Goal: Complete application form

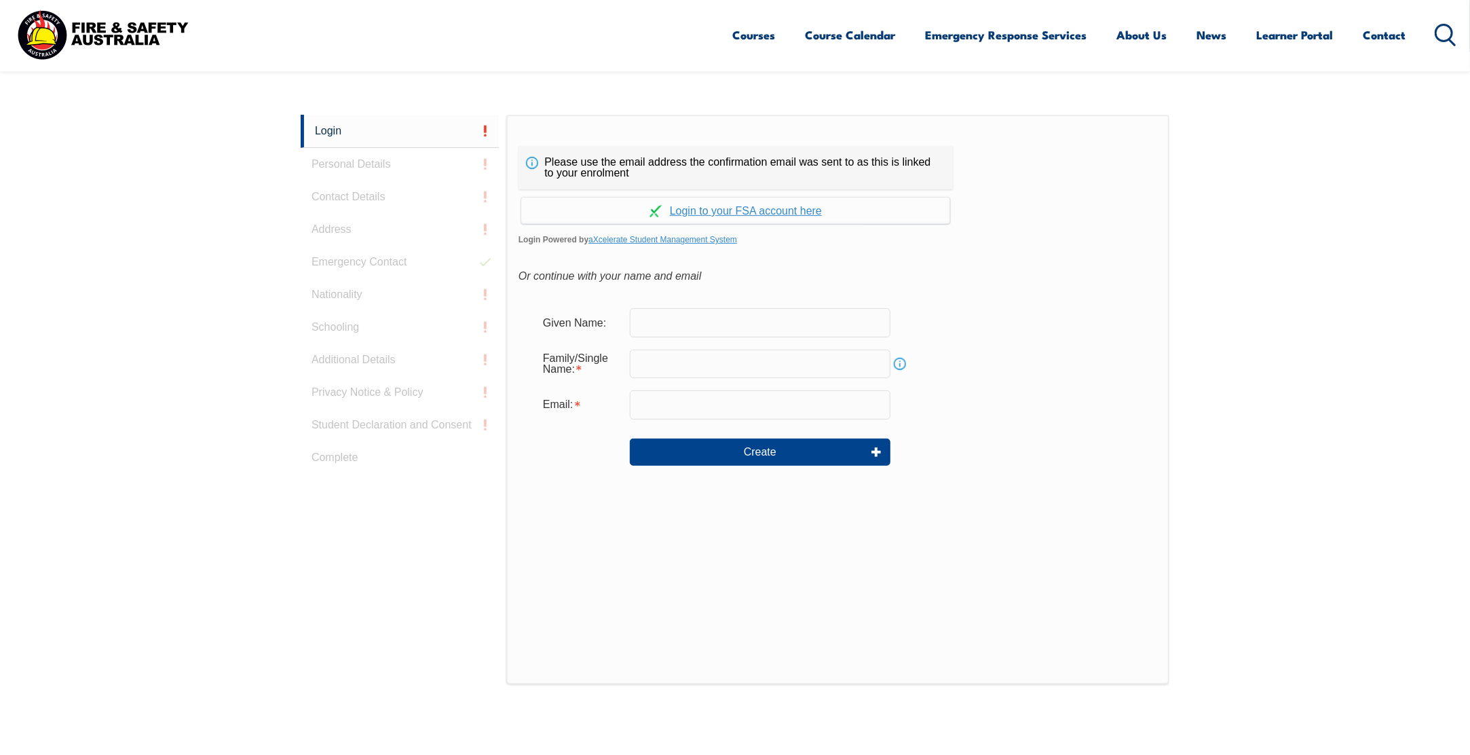
scroll to position [361, 0]
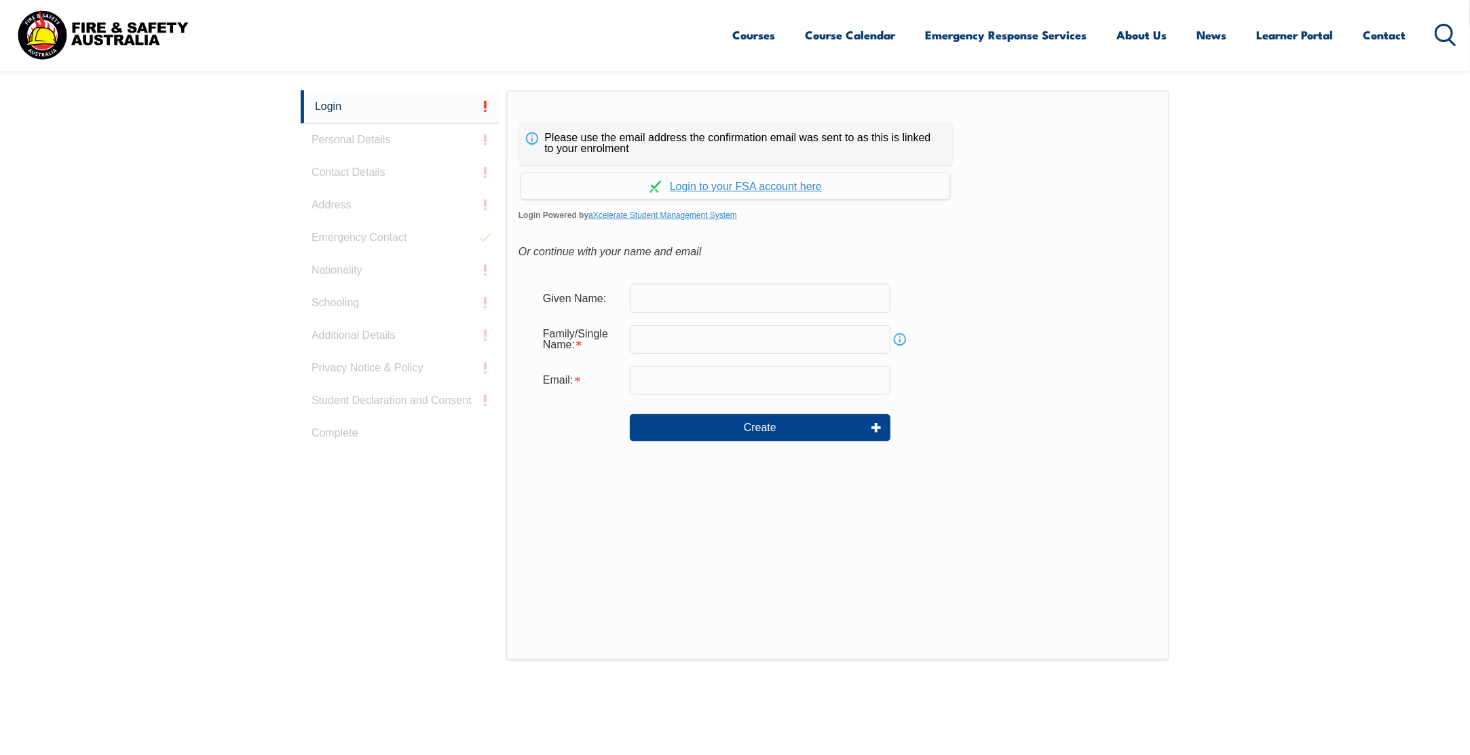
click at [649, 295] on input "text" at bounding box center [760, 298] width 261 height 29
type input "[PERSON_NAME]"
type input "Matas"
type input "[PERSON_NAME][EMAIL_ADDRESS][DOMAIN_NAME]"
click at [707, 187] on link "Continue with aXcelerate" at bounding box center [735, 186] width 429 height 26
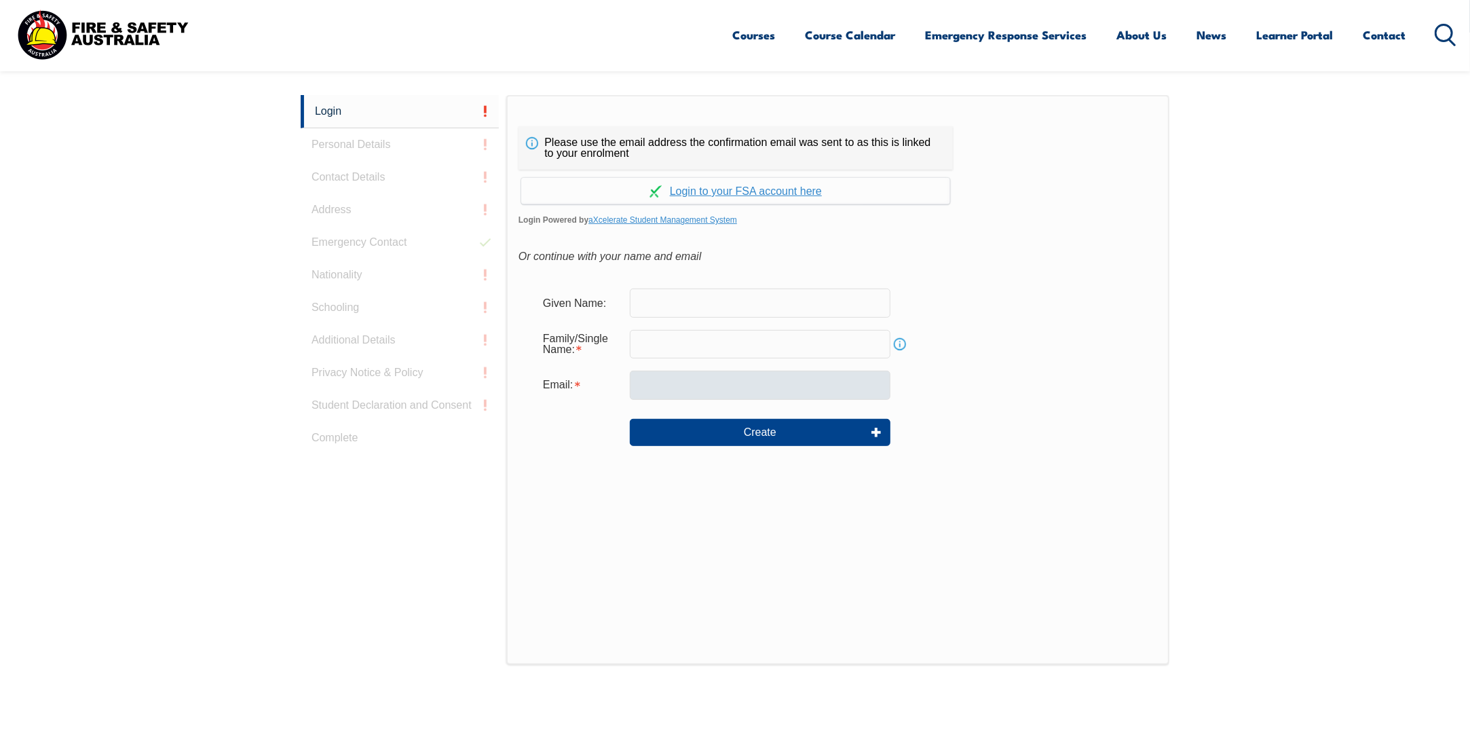
scroll to position [361, 0]
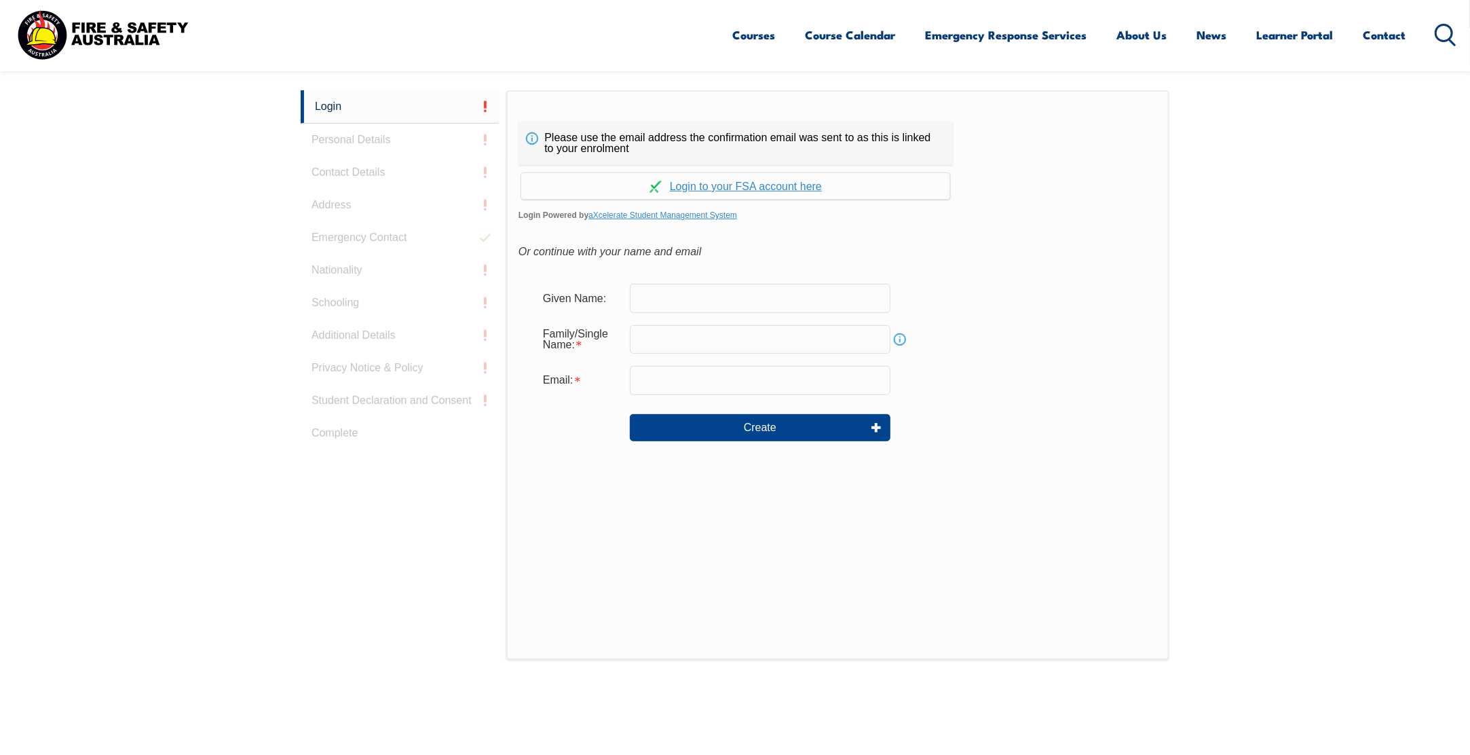
click at [669, 299] on input "text" at bounding box center [760, 298] width 261 height 29
